Goal: Register for event/course

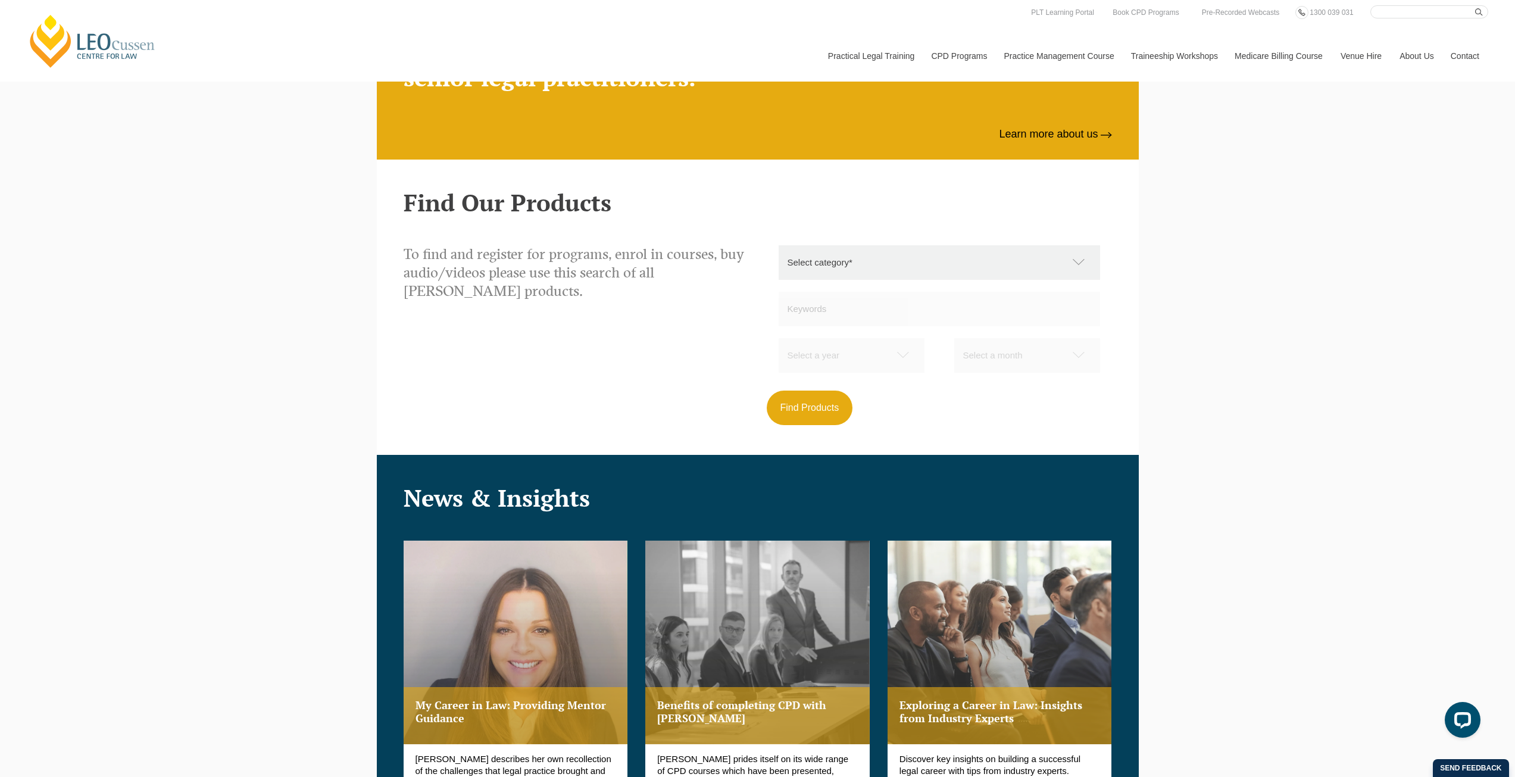
scroll to position [1211, 0]
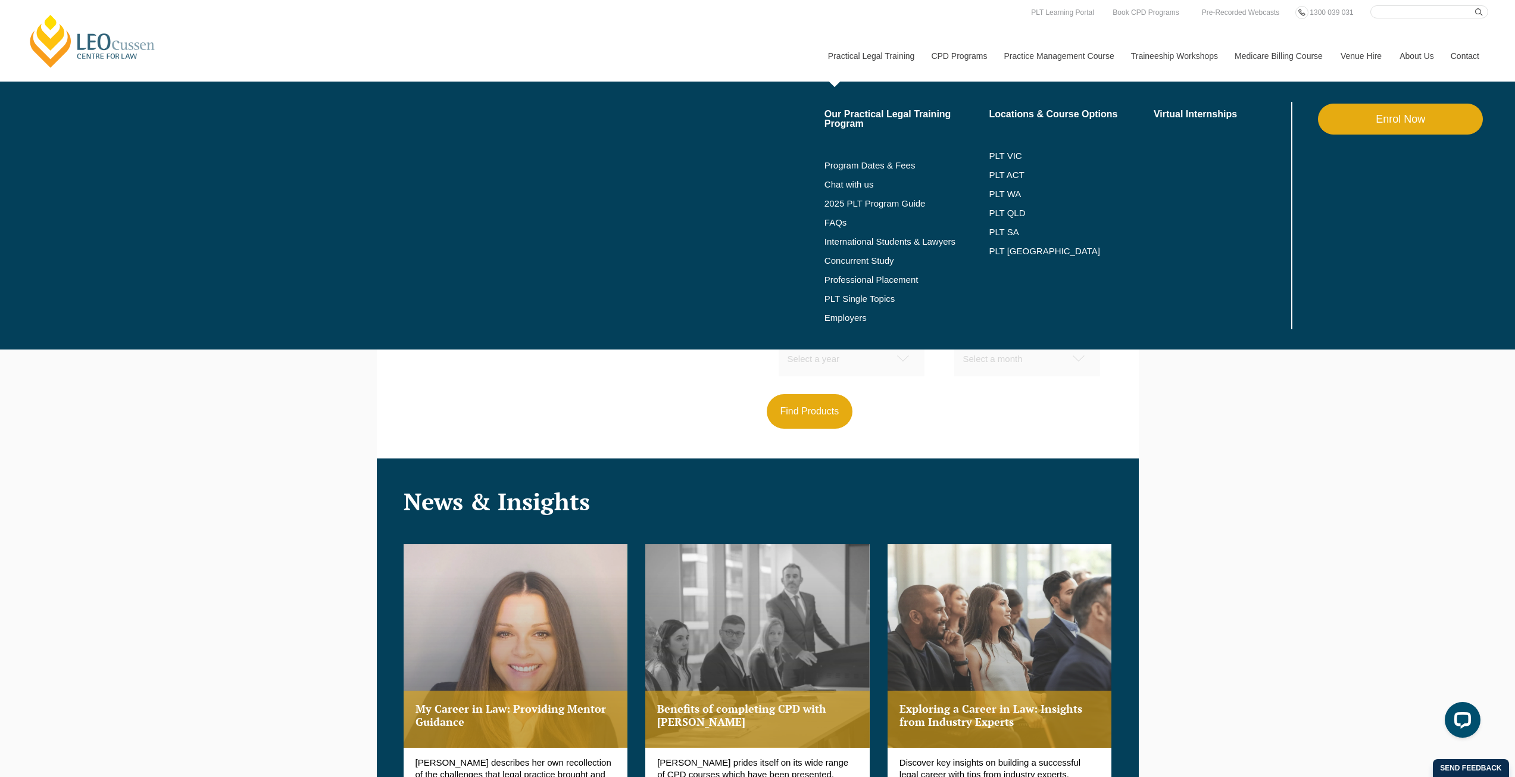
click at [854, 58] on link "Practical Legal Training" at bounding box center [871, 55] width 104 height 51
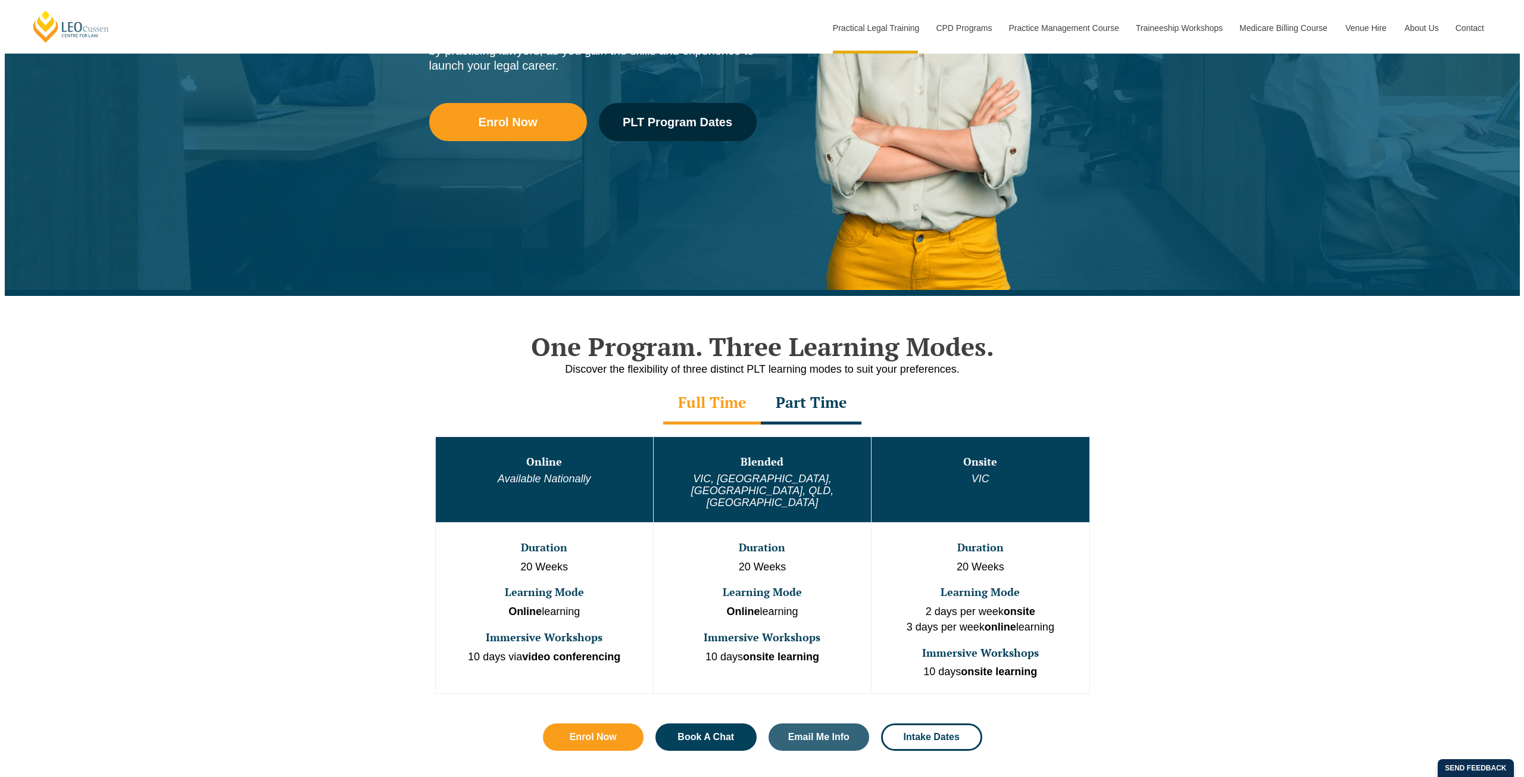
scroll to position [476, 0]
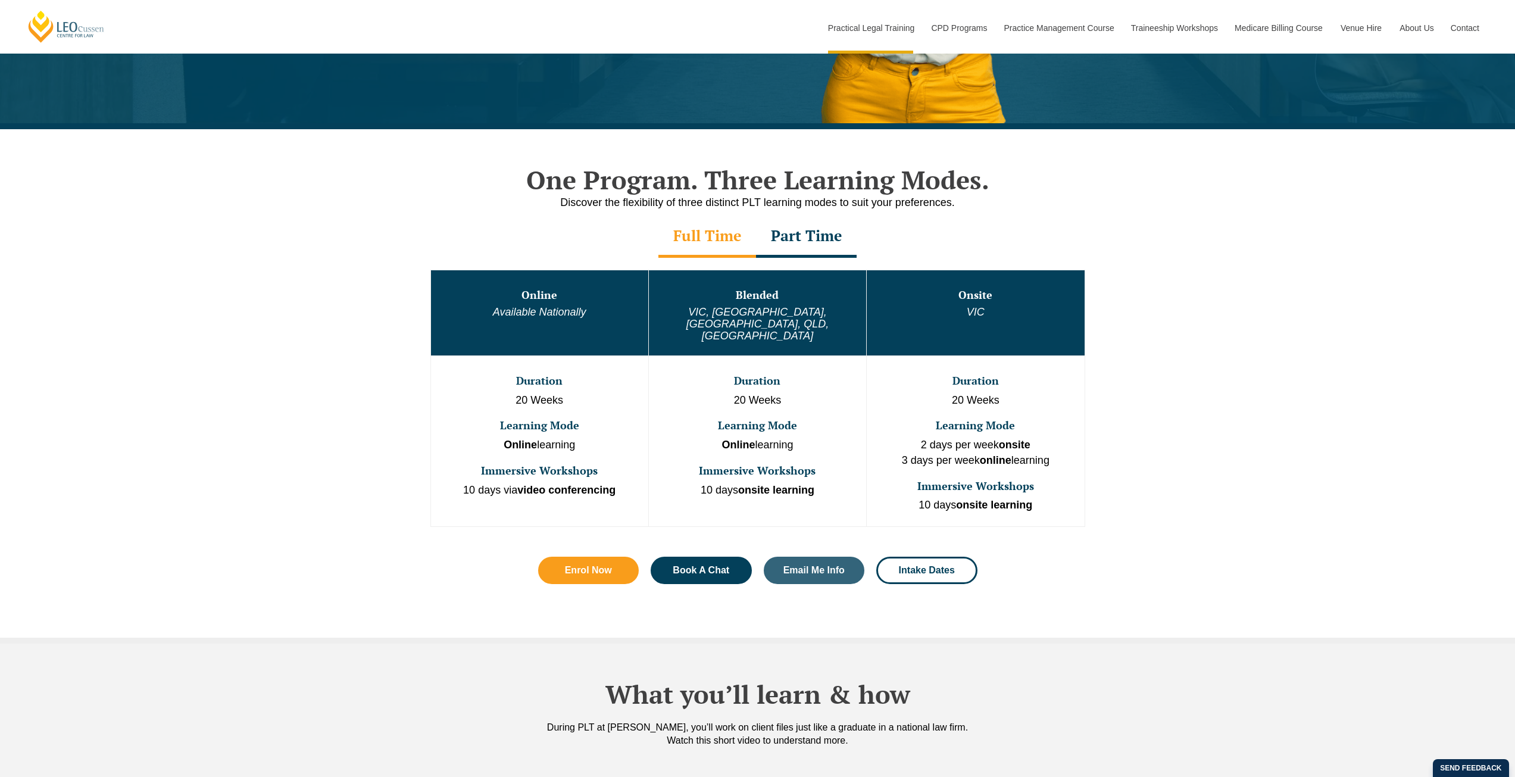
click at [788, 242] on div "Part Time" at bounding box center [806, 237] width 101 height 42
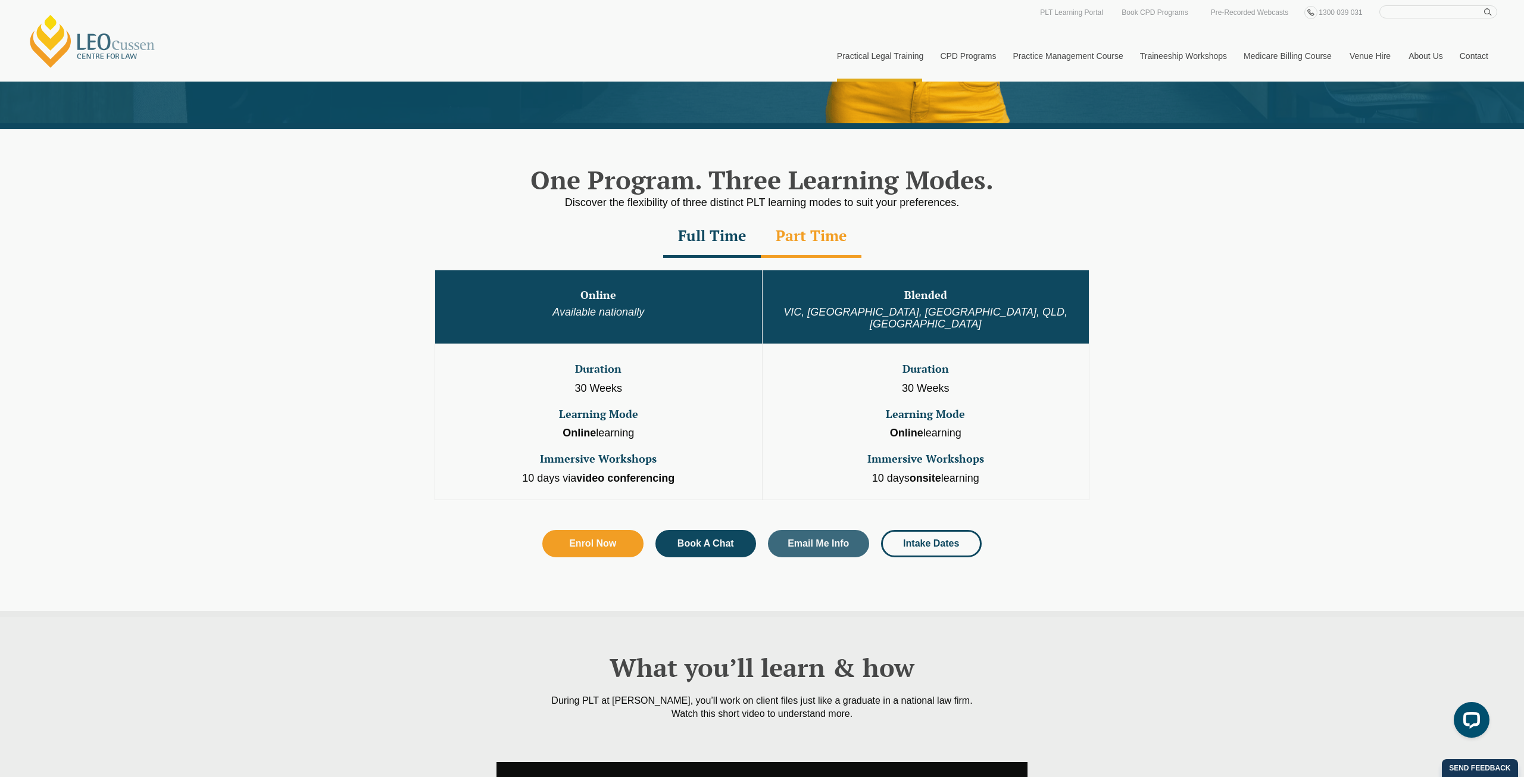
scroll to position [0, 0]
